Goal: Browse casually

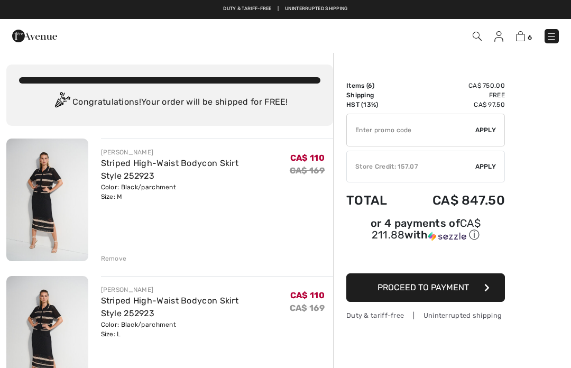
click at [38, 31] on img at bounding box center [34, 35] width 45 height 21
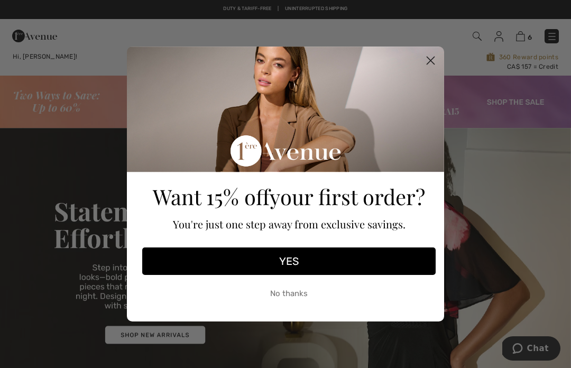
click at [430, 76] on div "Want 15% off your first order? You're just one step away from exclusive savings." at bounding box center [289, 147] width 300 height 192
click at [436, 61] on circle "Close dialog" at bounding box center [430, 60] width 17 height 17
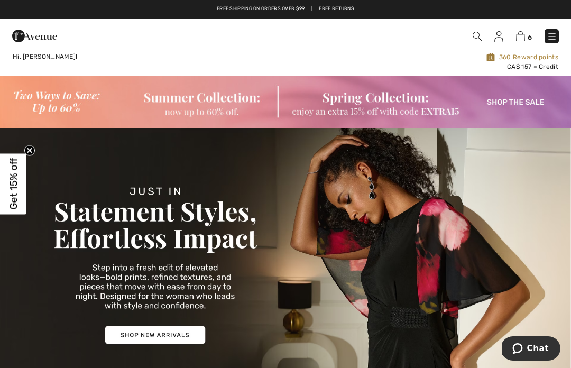
click at [209, 109] on img at bounding box center [285, 102] width 571 height 52
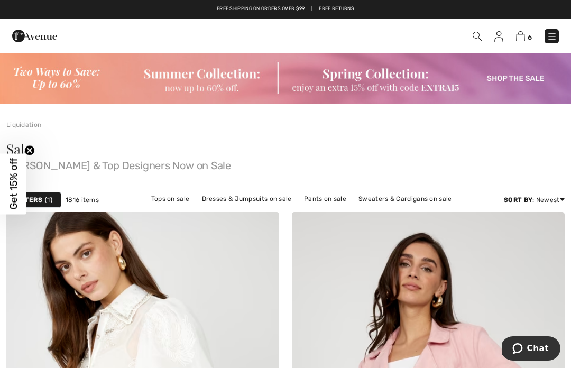
click at [555, 33] on img at bounding box center [552, 36] width 11 height 11
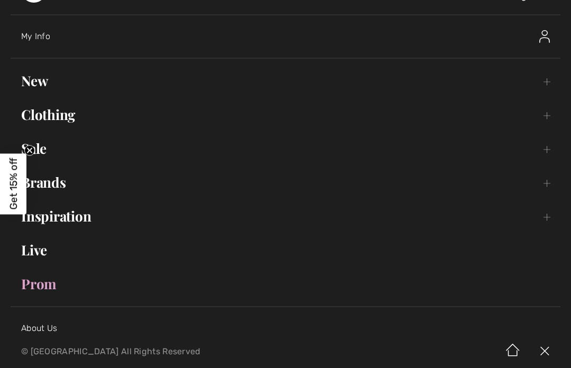
scroll to position [30, 0]
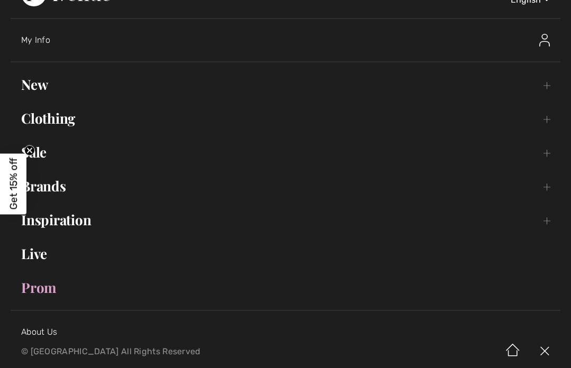
click at [42, 256] on link "Live" at bounding box center [286, 253] width 550 height 23
click at [34, 251] on link "Live" at bounding box center [286, 253] width 550 height 23
